Goal: Go to known website: Access a specific website the user already knows

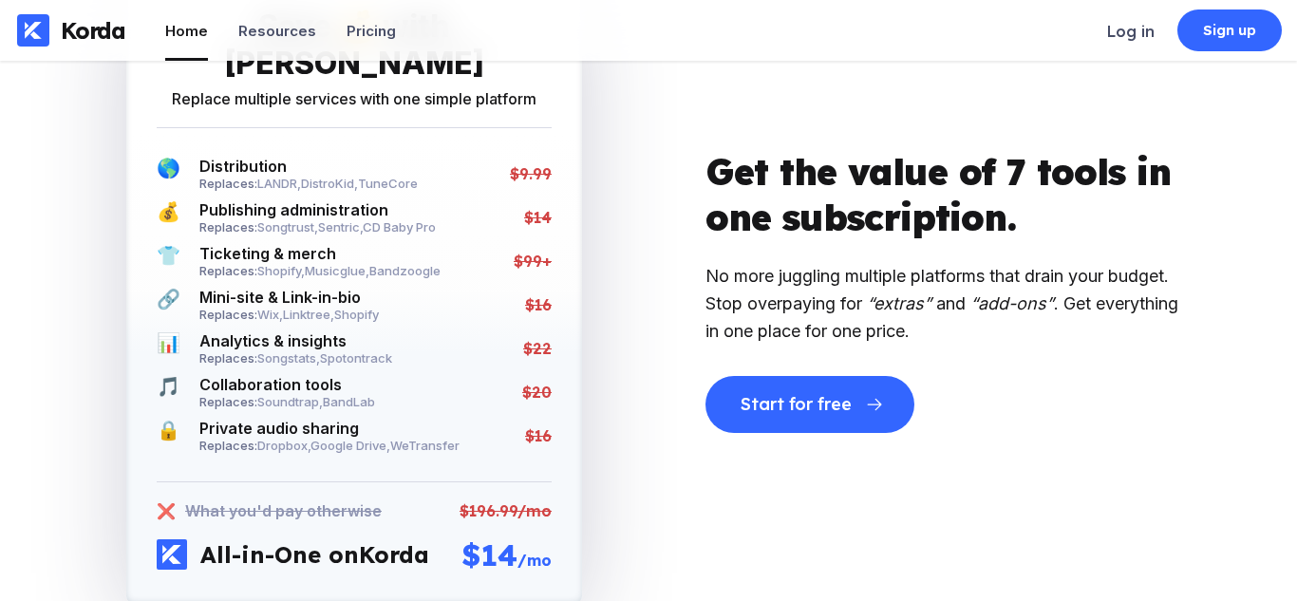
scroll to position [3197, 0]
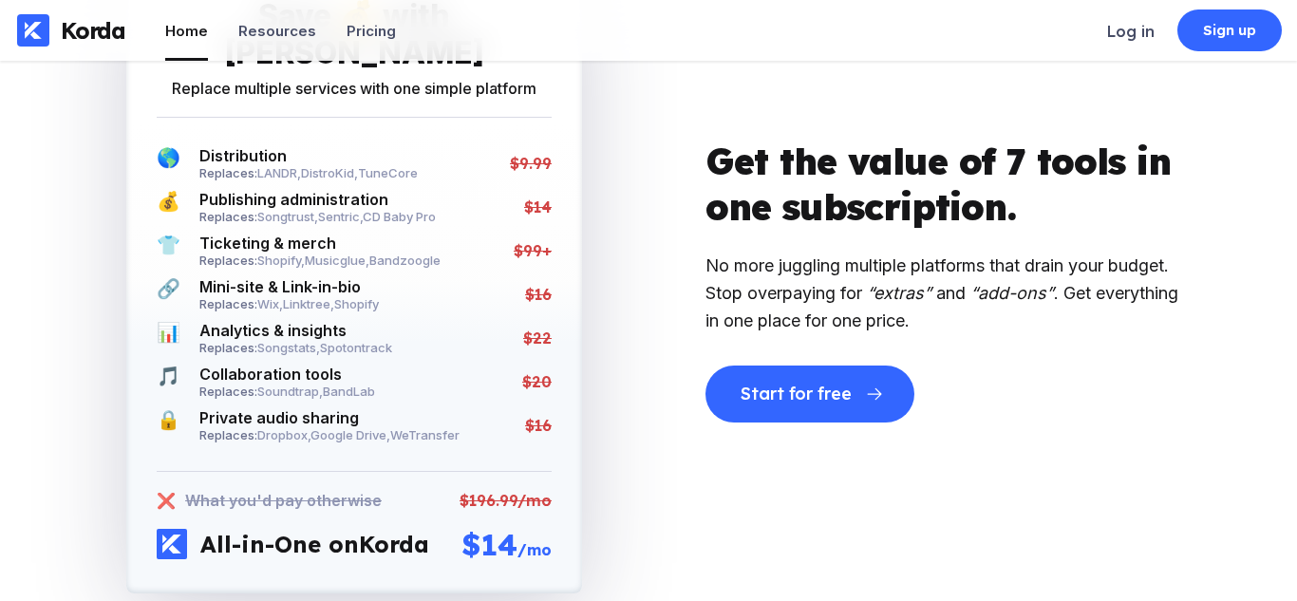
click at [505, 376] on div "🎵 Collaboration tools Replaces: Soundtrap , BandLab $20" at bounding box center [354, 382] width 395 height 34
click at [300, 384] on span "Soundtrap ," at bounding box center [290, 391] width 66 height 15
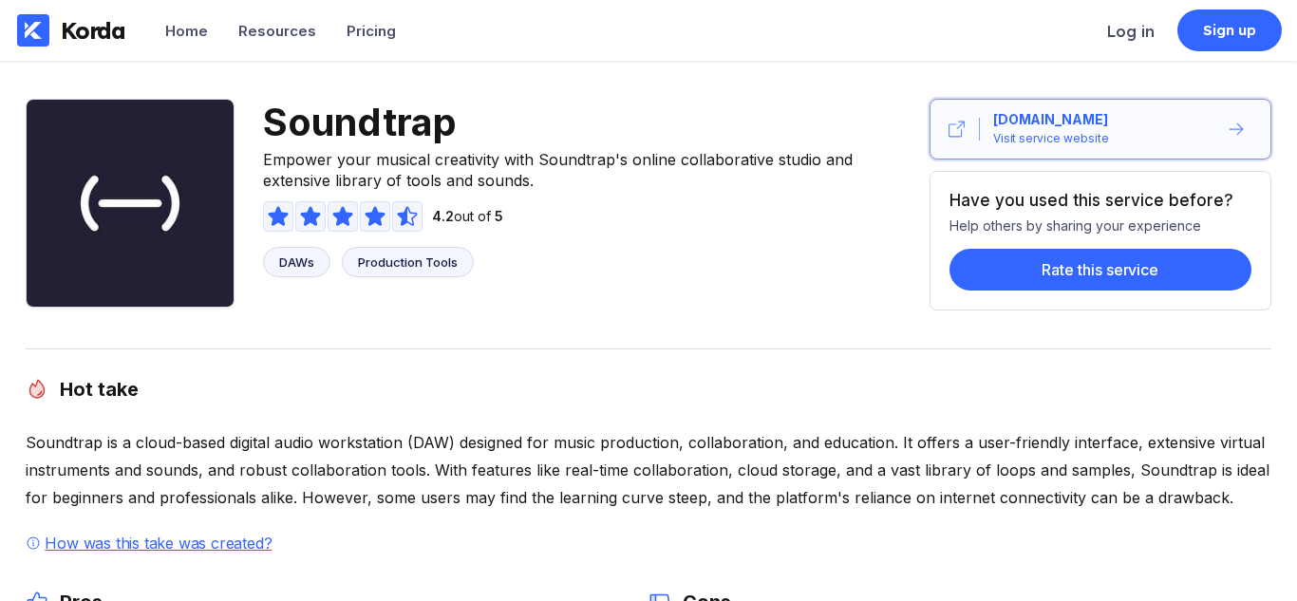
click at [1088, 108] on button "[DOMAIN_NAME] Visit service website" at bounding box center [1101, 129] width 342 height 61
